Goal: Task Accomplishment & Management: Manage account settings

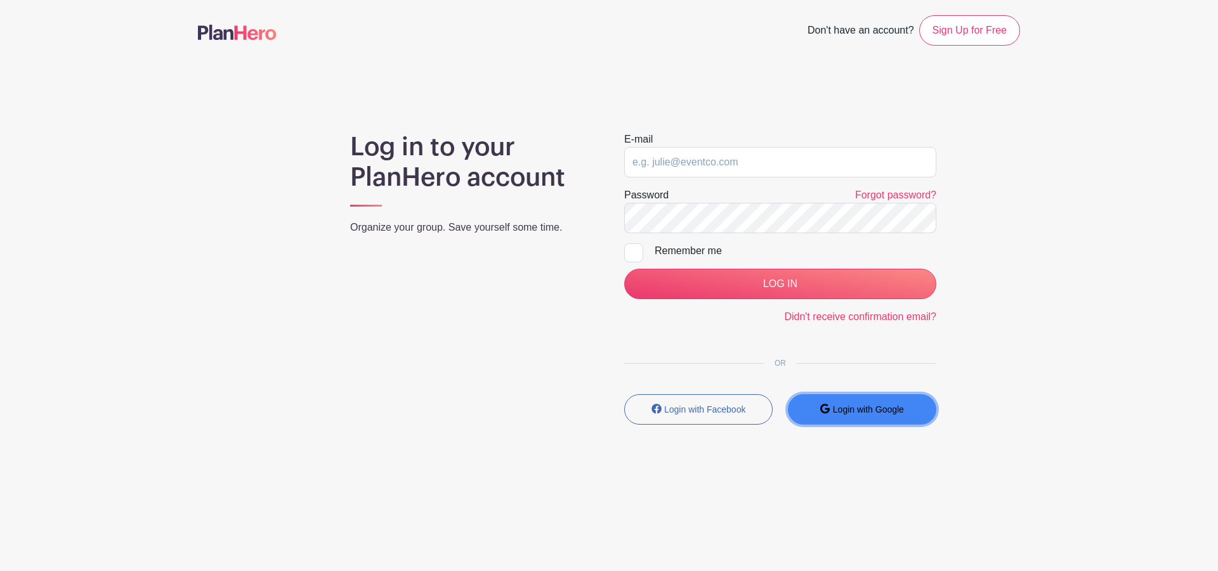
click at [874, 415] on button "Login with Google" at bounding box center [862, 409] width 148 height 30
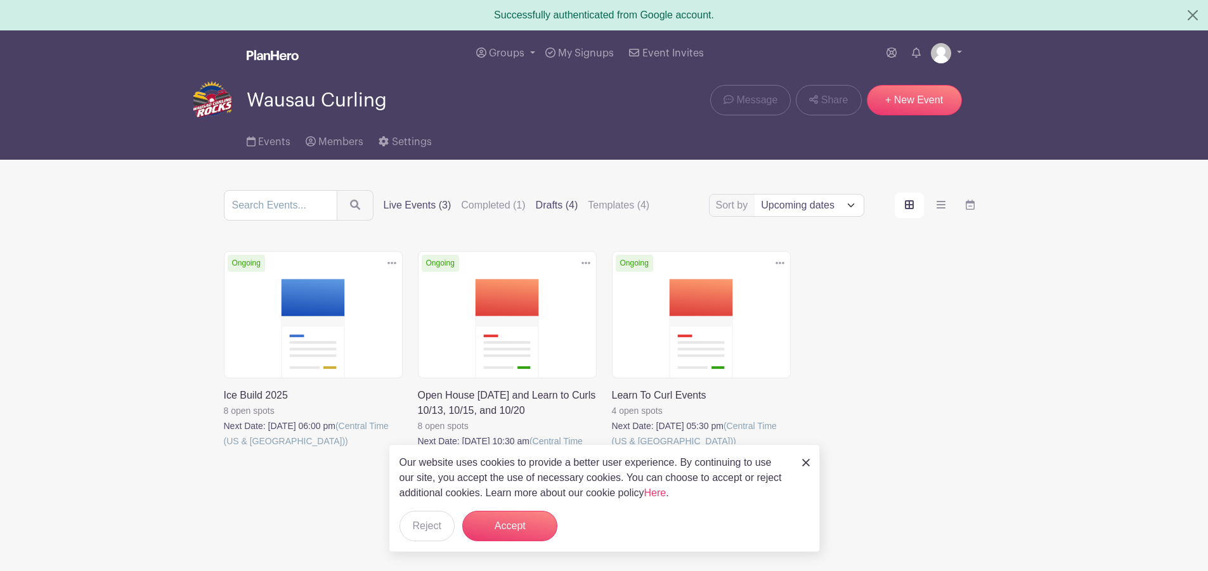
click at [554, 205] on label "Drafts (4)" at bounding box center [557, 205] width 42 height 15
click at [0, 0] on input "Drafts (4)" at bounding box center [0, 0] width 0 height 0
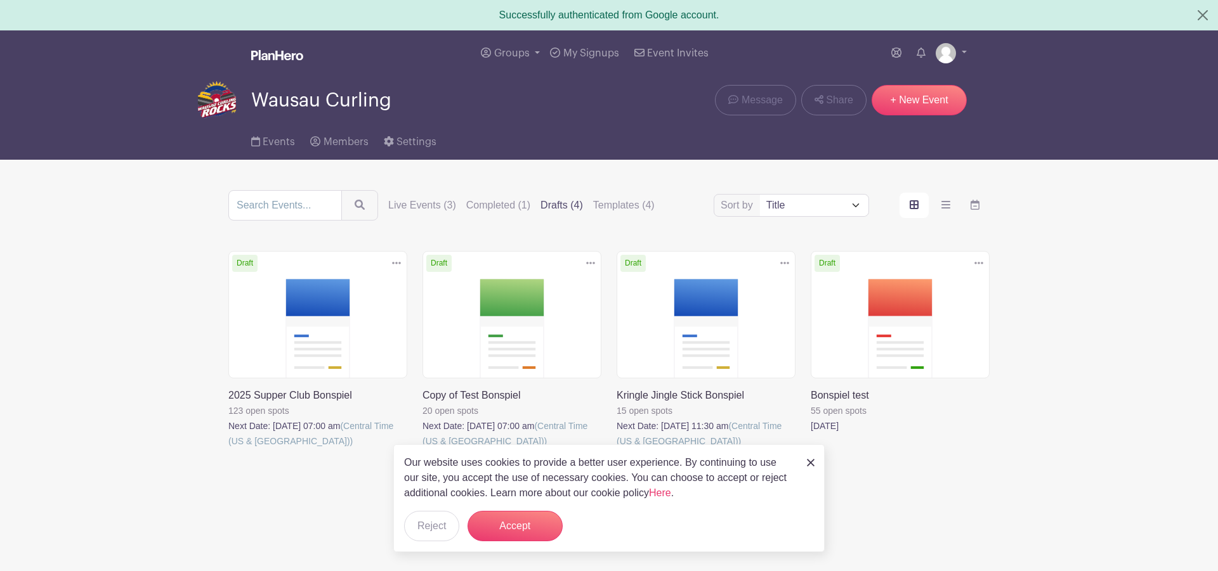
click at [808, 462] on img at bounding box center [811, 463] width 8 height 8
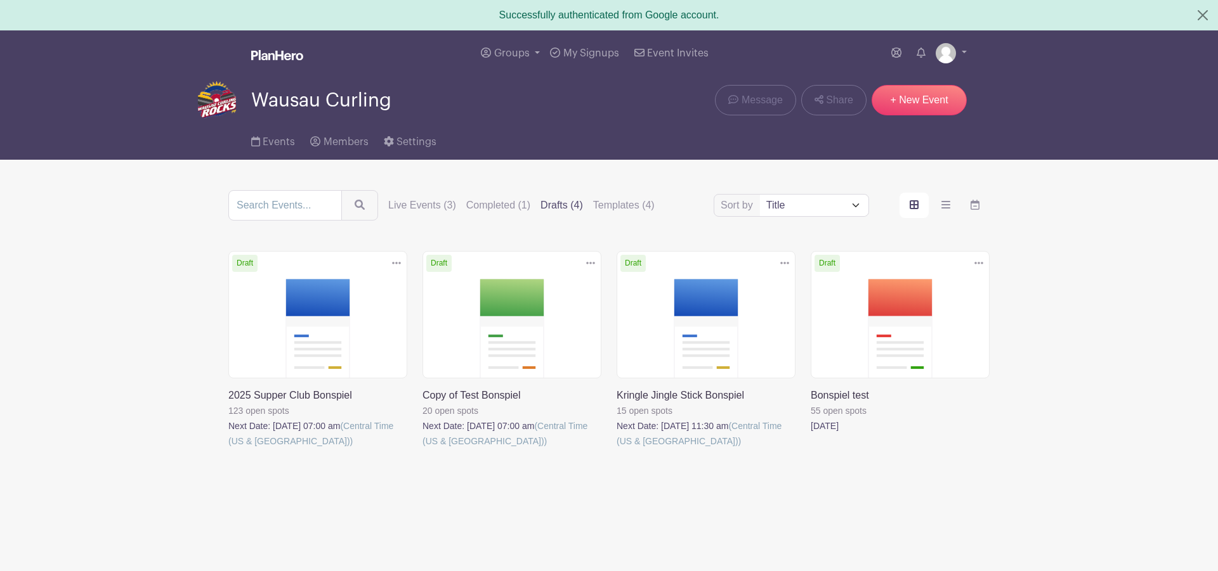
click at [228, 449] on link at bounding box center [228, 449] width 0 height 0
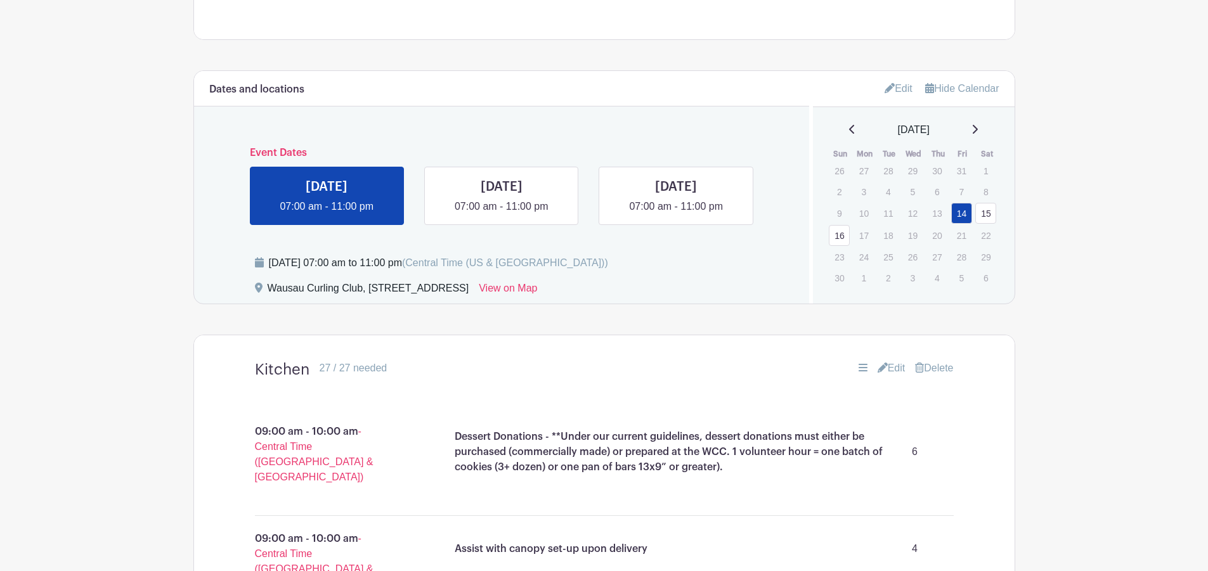
scroll to position [634, 0]
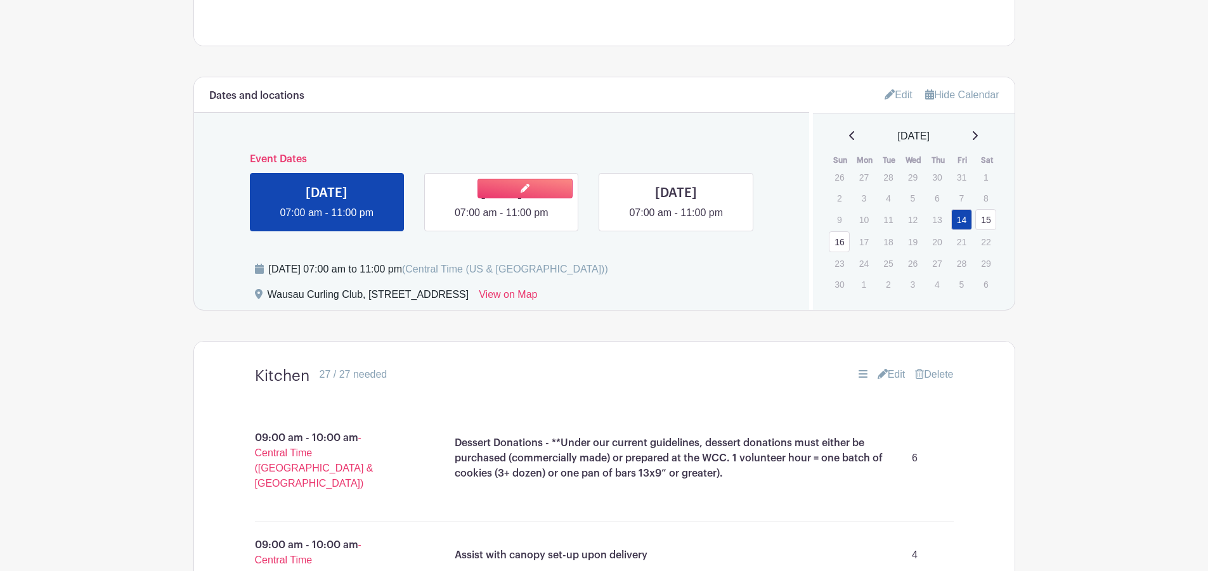
click at [502, 221] on link at bounding box center [502, 221] width 0 height 0
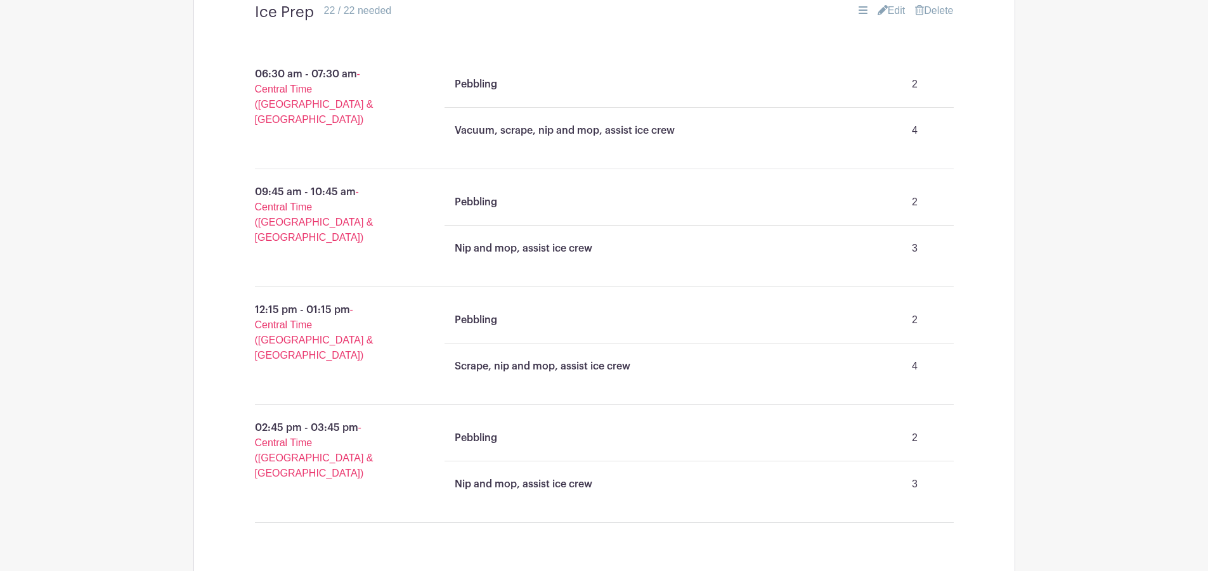
scroll to position [914, 0]
